Goal: Book appointment/travel/reservation

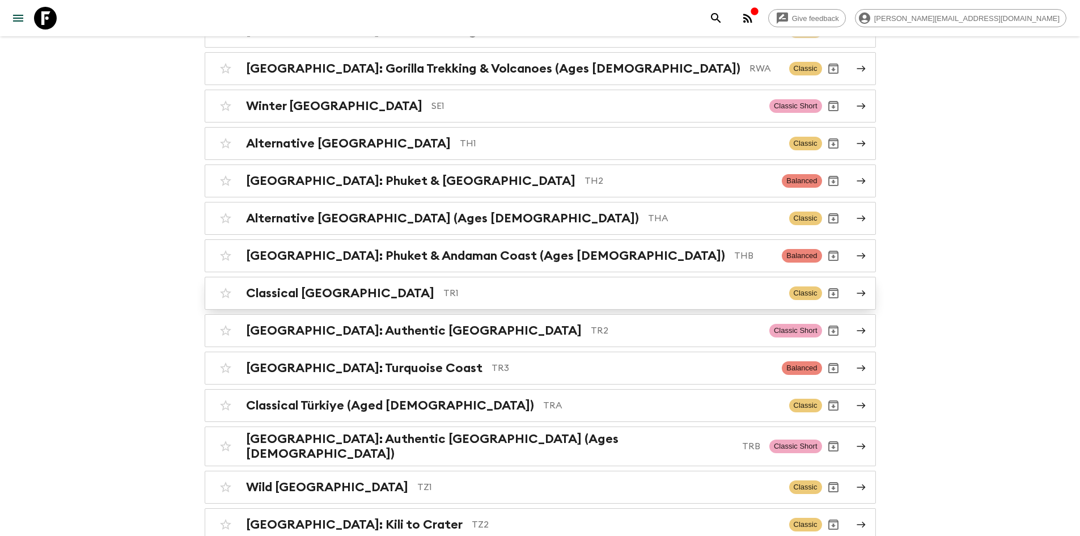
scroll to position [4390, 0]
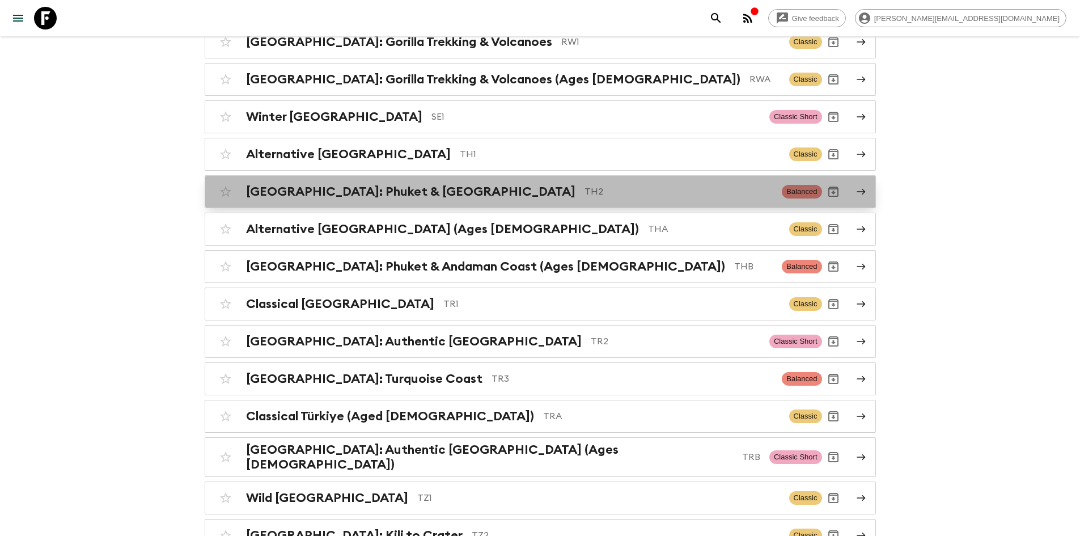
click at [370, 184] on h2 "[GEOGRAPHIC_DATA]: Phuket & [GEOGRAPHIC_DATA]" at bounding box center [410, 191] width 329 height 15
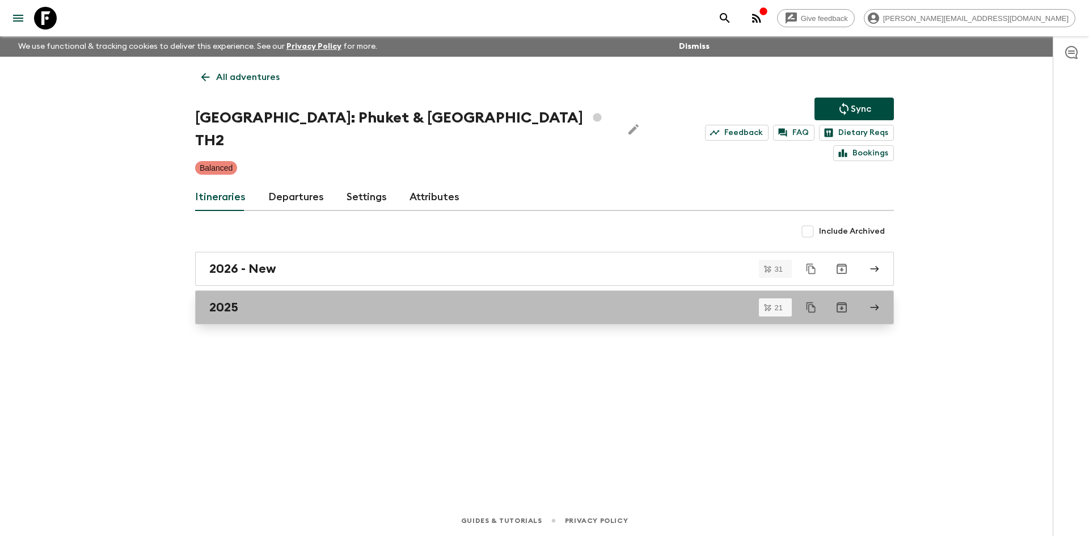
click at [239, 290] on link "2025" at bounding box center [544, 307] width 699 height 34
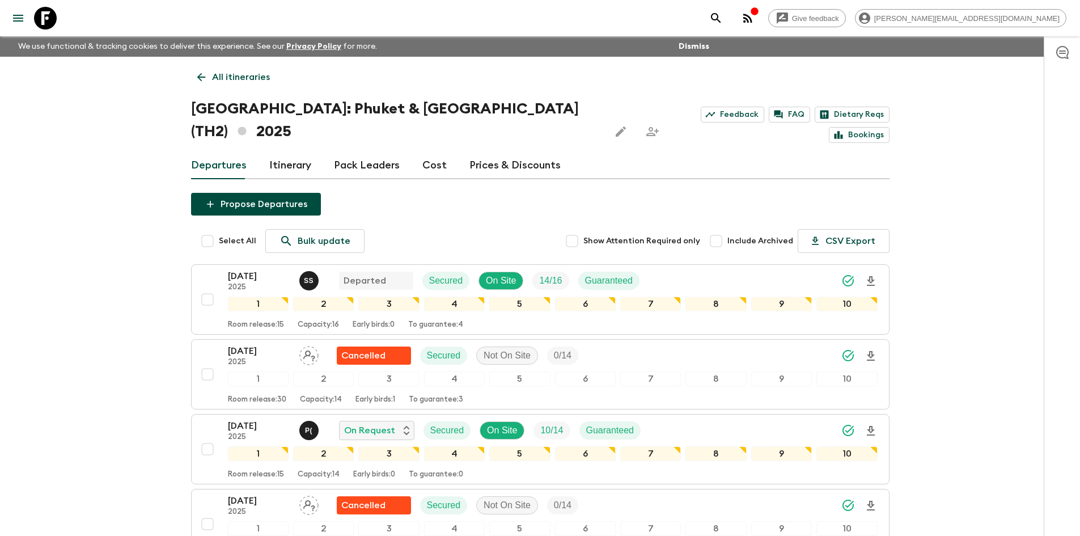
click at [204, 77] on icon at bounding box center [201, 77] width 12 height 12
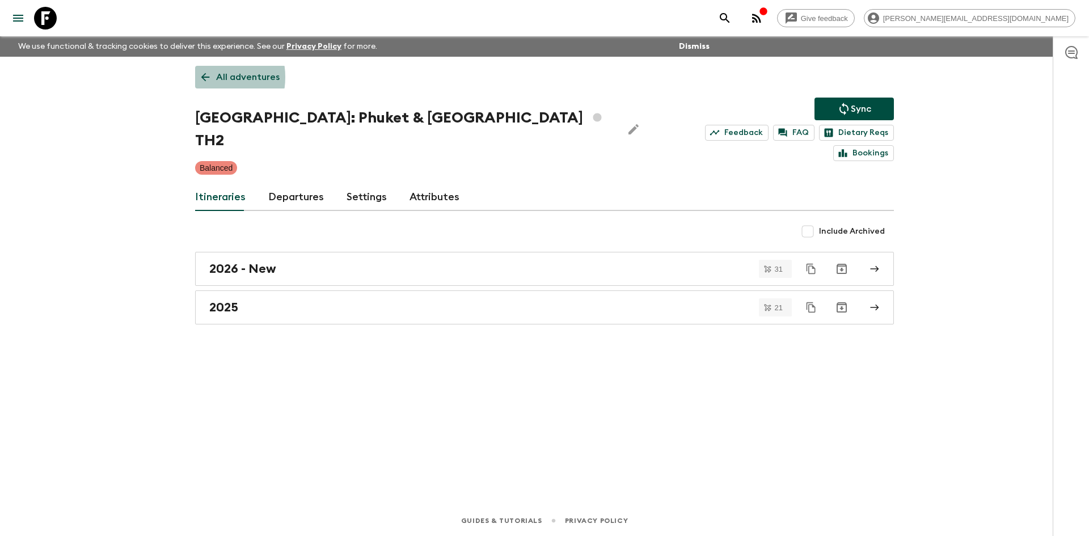
click at [201, 77] on icon at bounding box center [205, 77] width 12 height 12
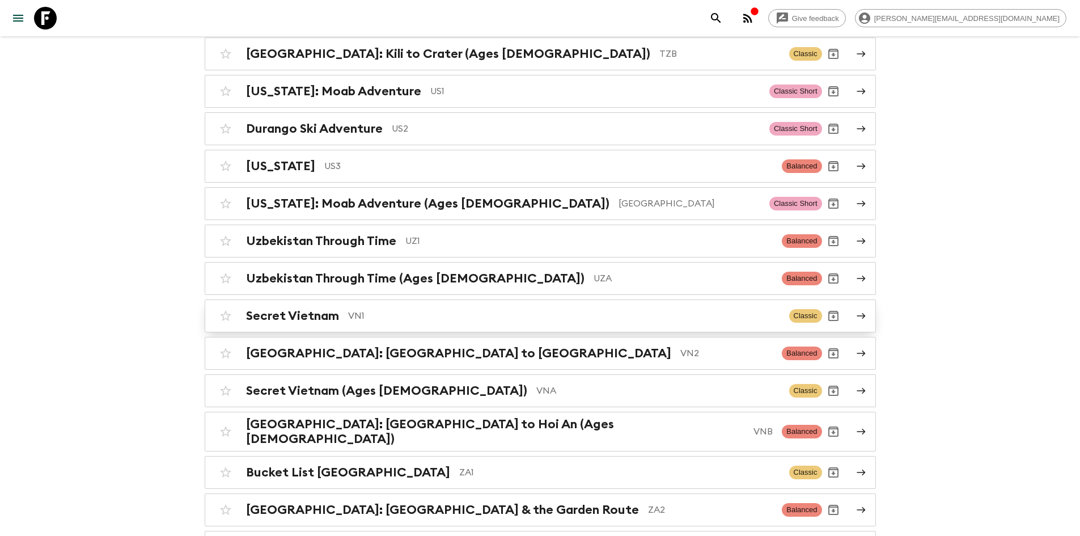
scroll to position [4940, 0]
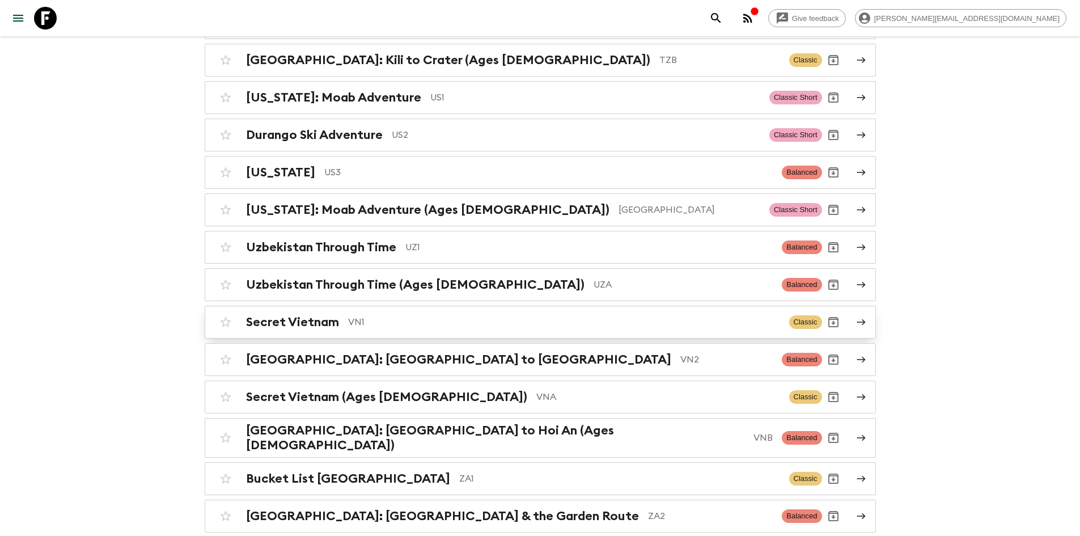
click at [405, 315] on p "VN1" at bounding box center [564, 322] width 432 height 14
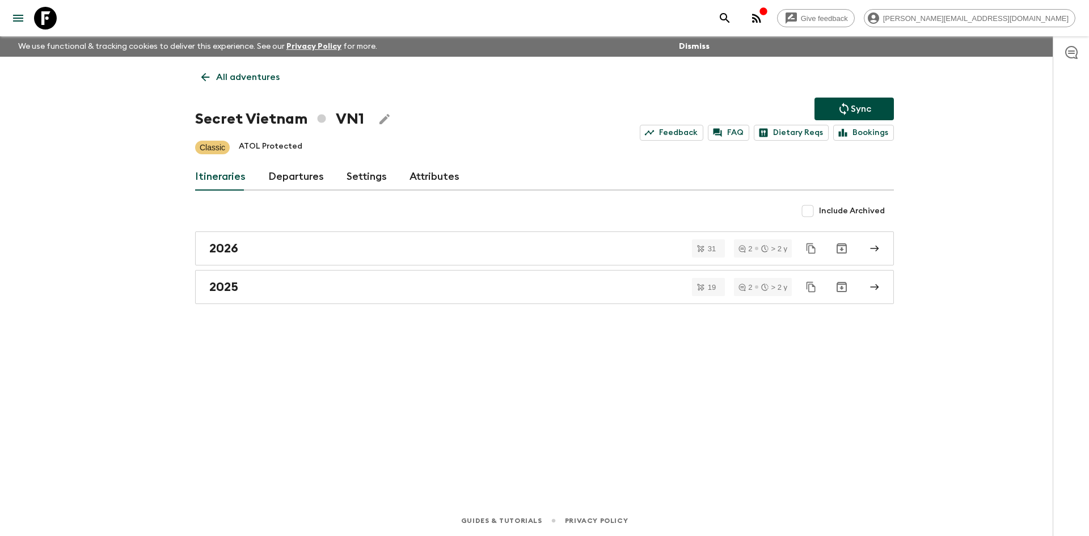
click at [205, 76] on icon at bounding box center [205, 77] width 12 height 12
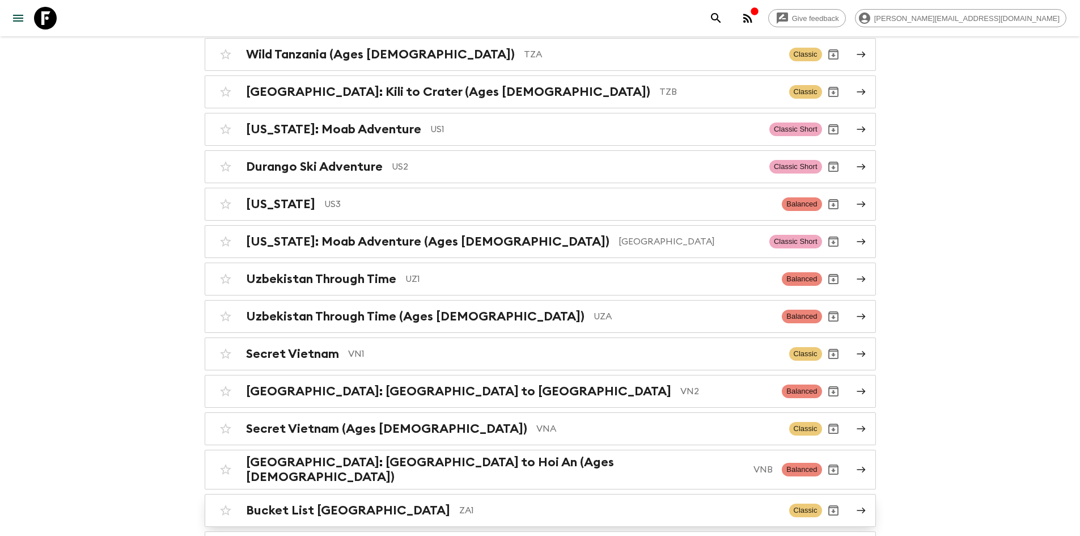
scroll to position [4908, 0]
